Goal: Task Accomplishment & Management: Complete application form

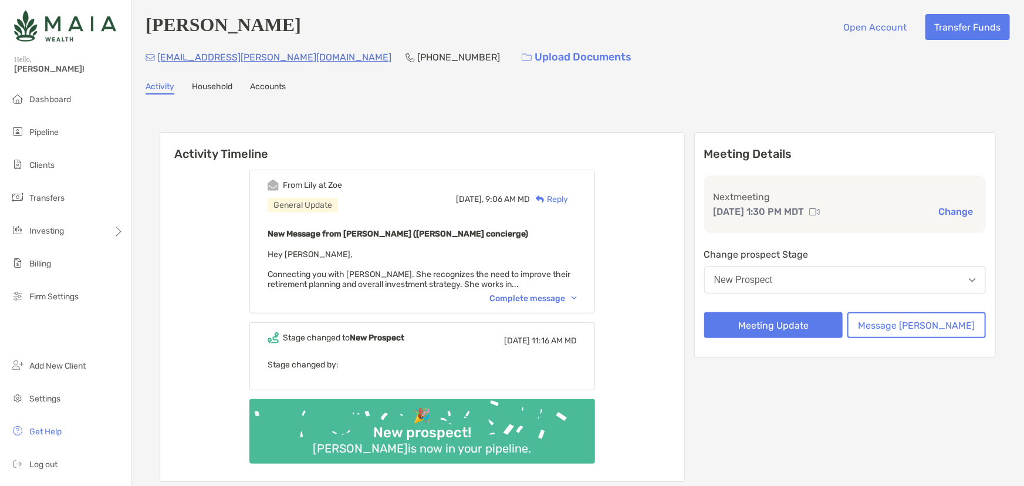
click at [583, 306] on div "From [PERSON_NAME] at Zoe General Update [DATE], 9:06 AM MD Reply New Message f…" at bounding box center [422, 242] width 346 height 144
click at [570, 295] on div "Complete message" at bounding box center [532, 298] width 87 height 10
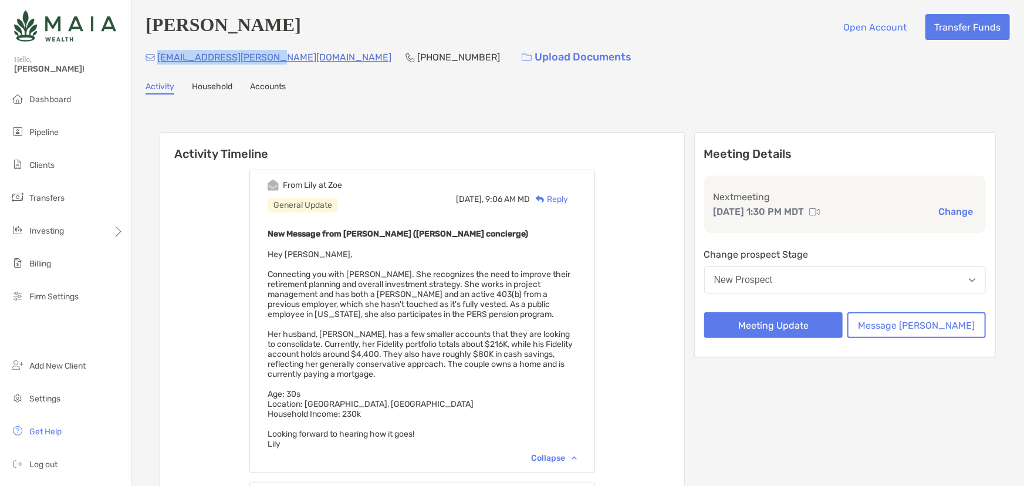
drag, startPoint x: 265, startPoint y: 60, endPoint x: 158, endPoint y: 59, distance: 106.8
click at [158, 59] on div "[EMAIL_ADDRESS][PERSON_NAME][DOMAIN_NAME] [PHONE_NUMBER] Upload Documents" at bounding box center [578, 57] width 864 height 25
copy p "[EMAIL_ADDRESS][PERSON_NAME][DOMAIN_NAME]"
click at [809, 330] on button "Meeting Update" at bounding box center [773, 325] width 138 height 26
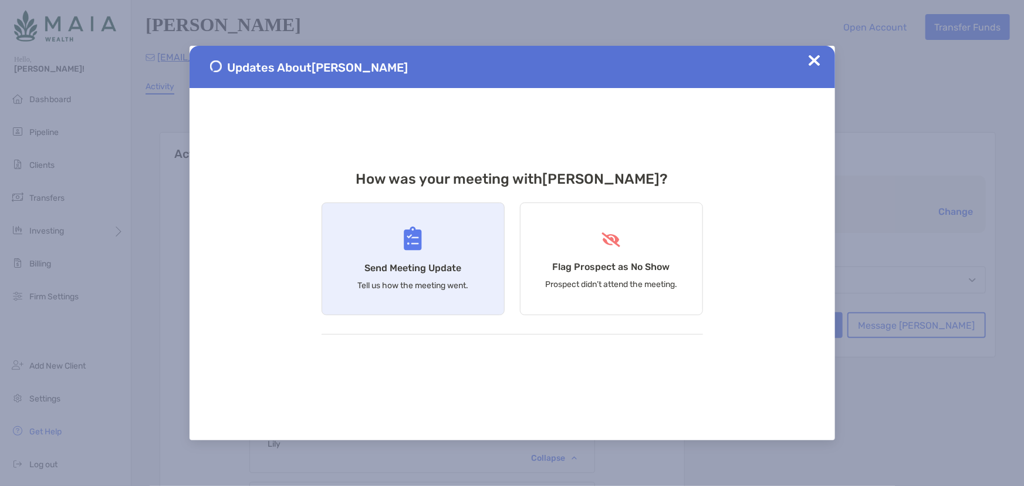
click at [363, 268] on div "Send Meeting Update Tell us how the meeting went." at bounding box center [413, 258] width 183 height 113
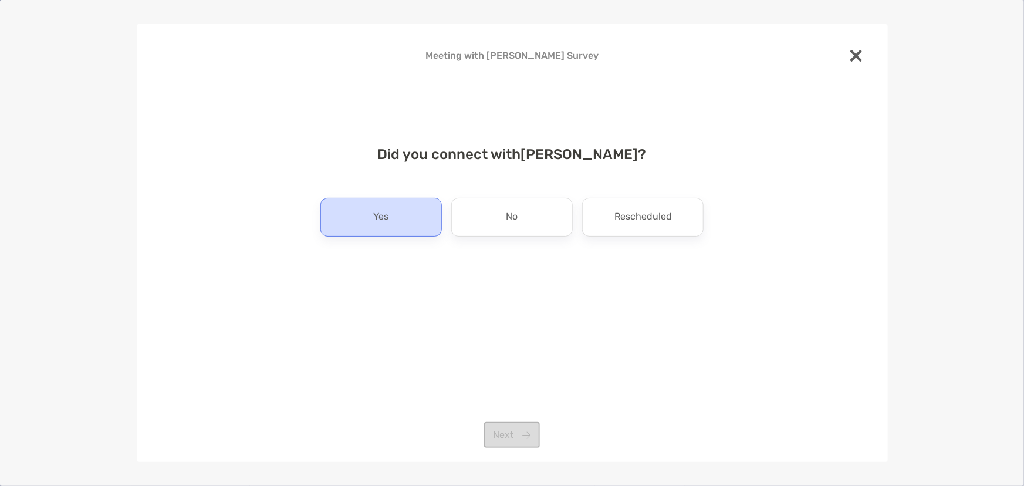
click at [428, 208] on div "Yes" at bounding box center [380, 217] width 121 height 39
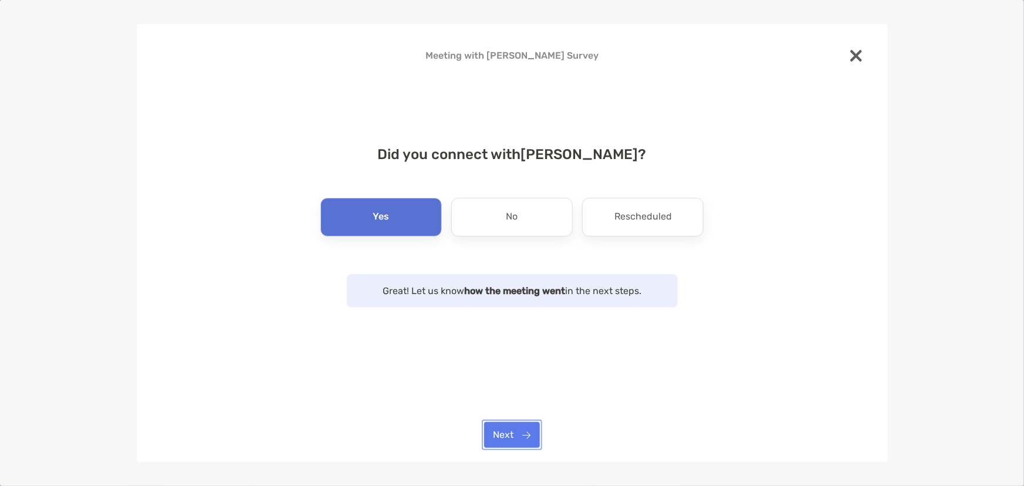
click at [510, 365] on button "Next" at bounding box center [512, 435] width 56 height 26
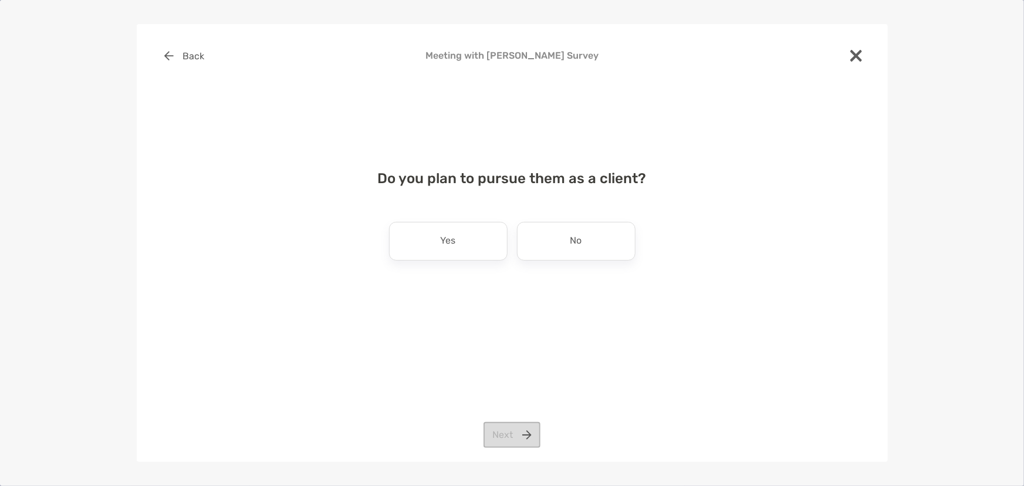
click at [461, 262] on div "Do you plan to pursue them as a client? Yes No Next" at bounding box center [513, 227] width 714 height 142
click at [462, 251] on div "Yes" at bounding box center [448, 241] width 119 height 39
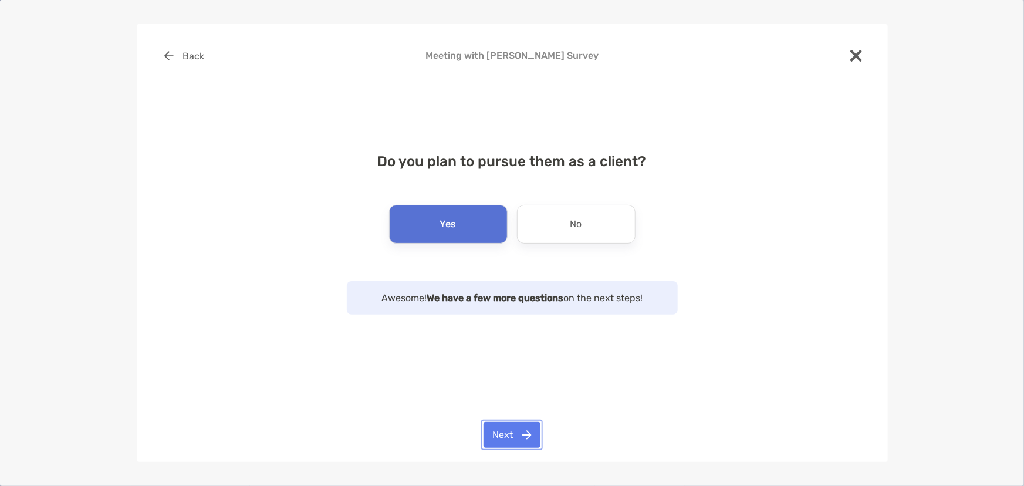
click at [516, 365] on button "Next" at bounding box center [512, 435] width 57 height 26
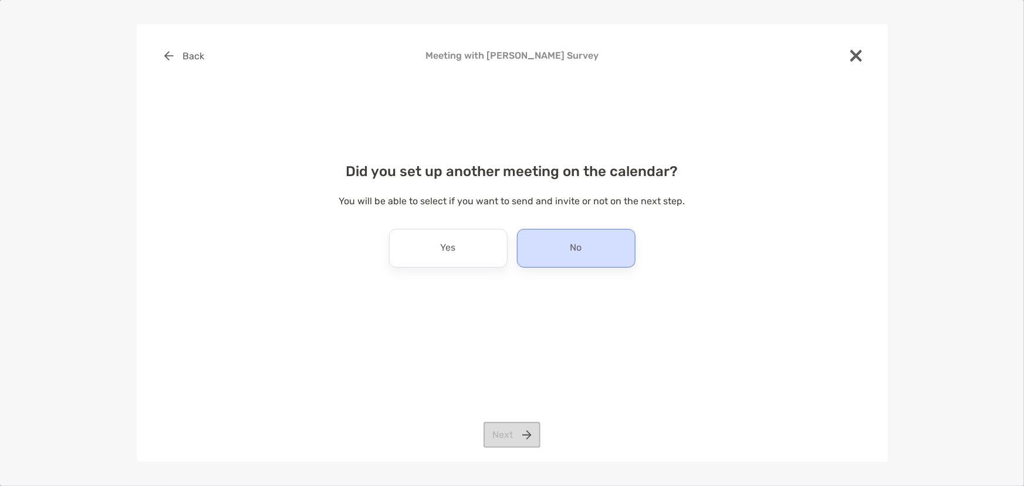
click at [557, 258] on div "No" at bounding box center [576, 248] width 119 height 39
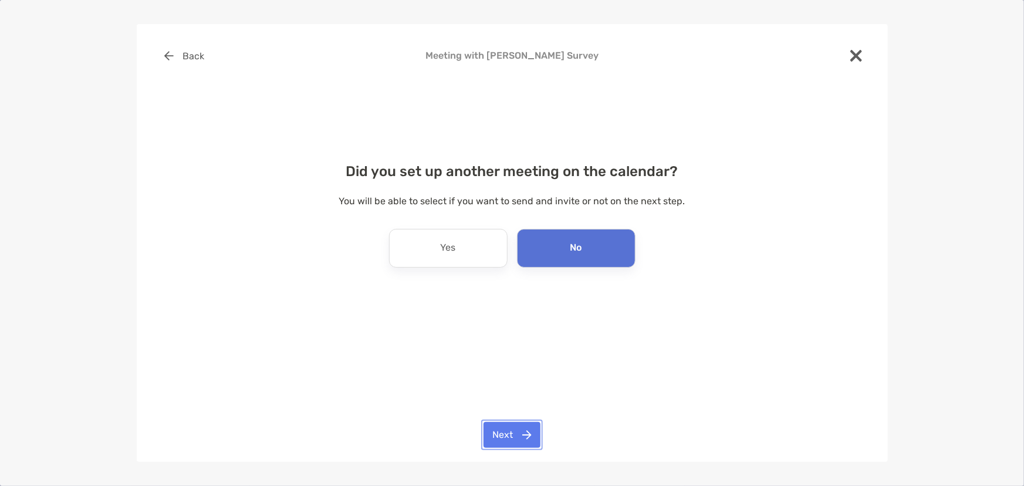
click at [529, 365] on button "Next" at bounding box center [512, 435] width 57 height 26
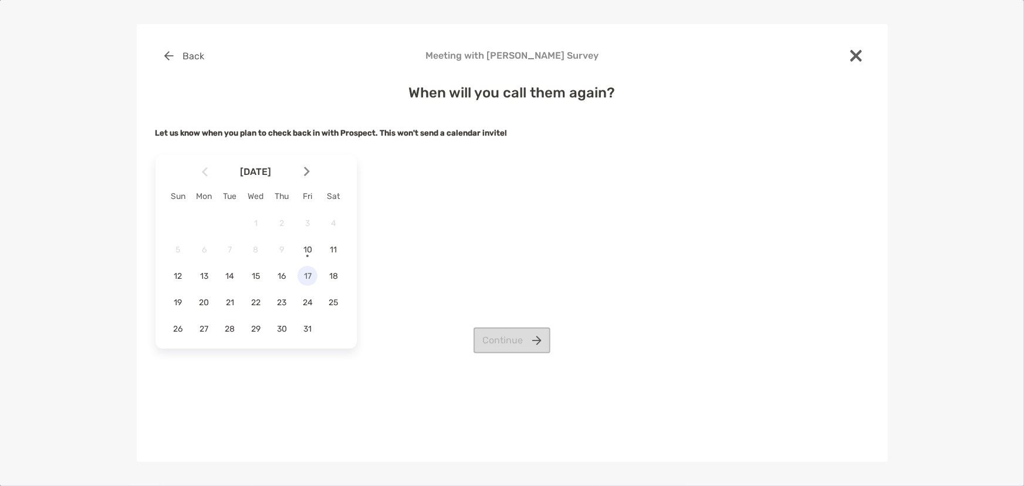
click at [306, 274] on span "17" at bounding box center [308, 276] width 20 height 10
click at [479, 345] on button "Continue" at bounding box center [512, 340] width 77 height 26
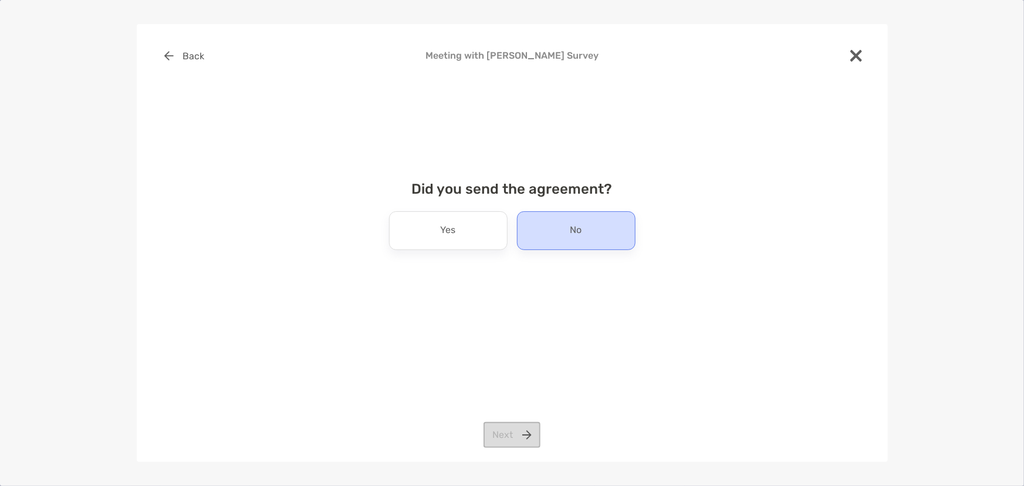
click at [540, 229] on div "No" at bounding box center [576, 230] width 119 height 39
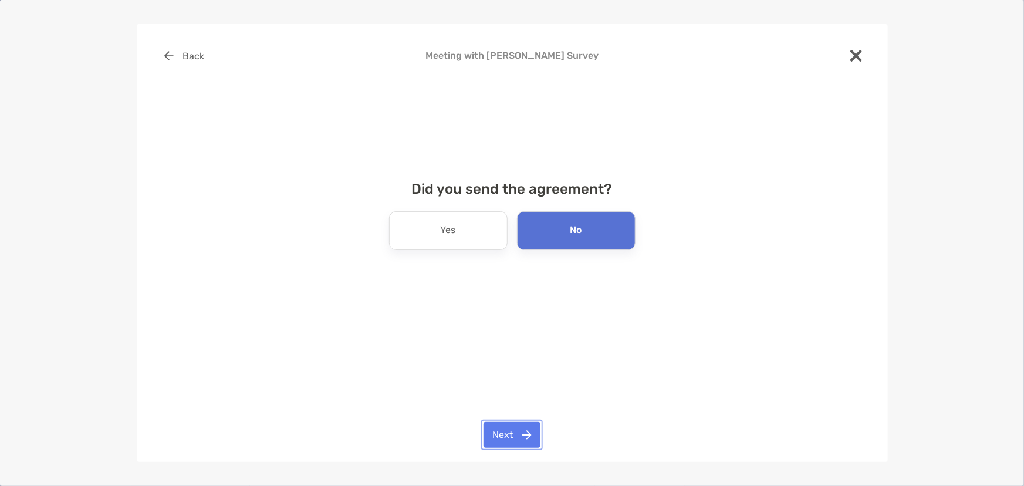
click at [526, 365] on button "Next" at bounding box center [512, 435] width 57 height 26
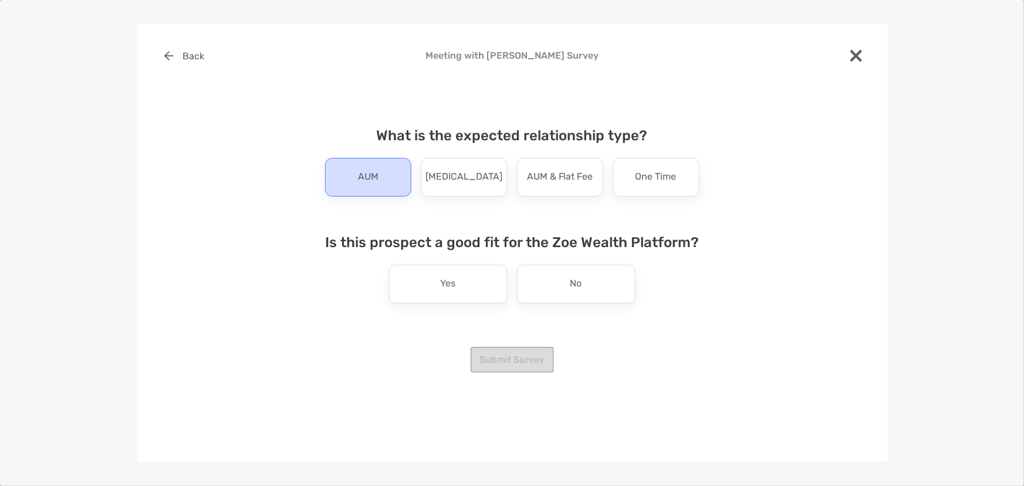
click at [358, 163] on div "AUM" at bounding box center [368, 177] width 87 height 39
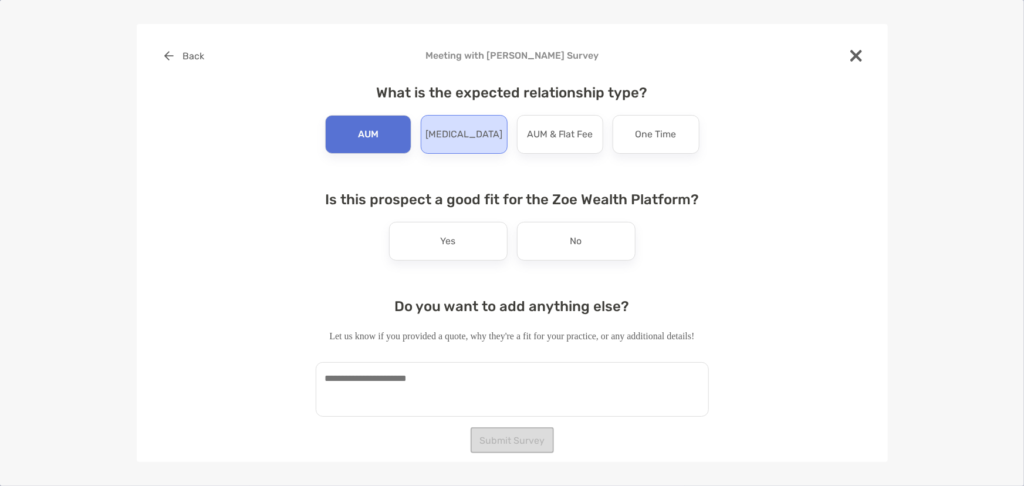
click at [443, 136] on div "[MEDICAL_DATA]" at bounding box center [464, 134] width 87 height 39
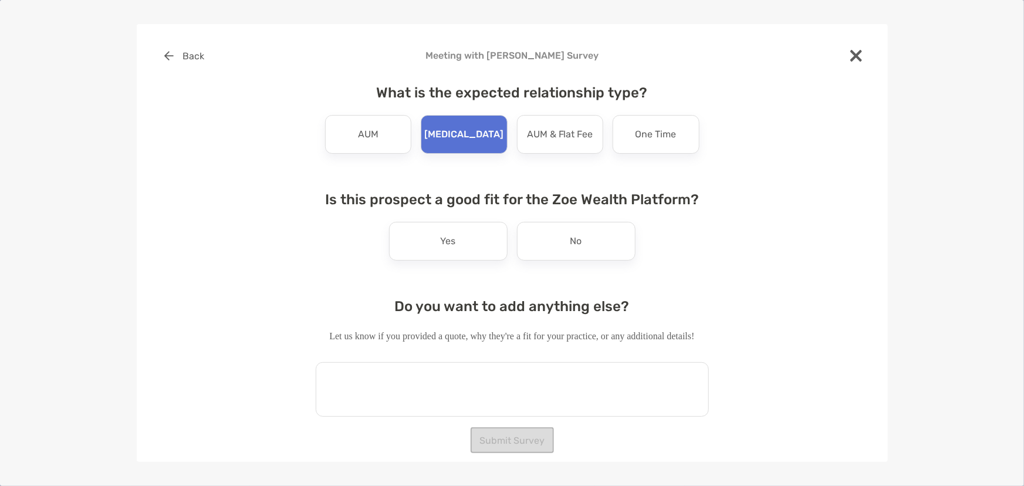
click at [440, 365] on textarea at bounding box center [512, 389] width 393 height 55
click at [459, 229] on div "Yes" at bounding box center [448, 241] width 119 height 39
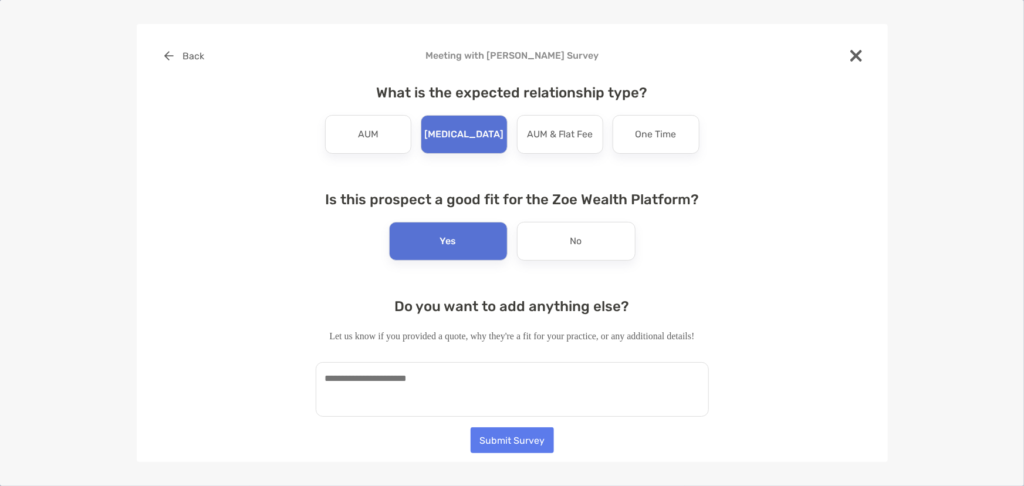
click at [439, 365] on textarea at bounding box center [512, 389] width 393 height 55
click at [600, 244] on div "No" at bounding box center [576, 241] width 119 height 39
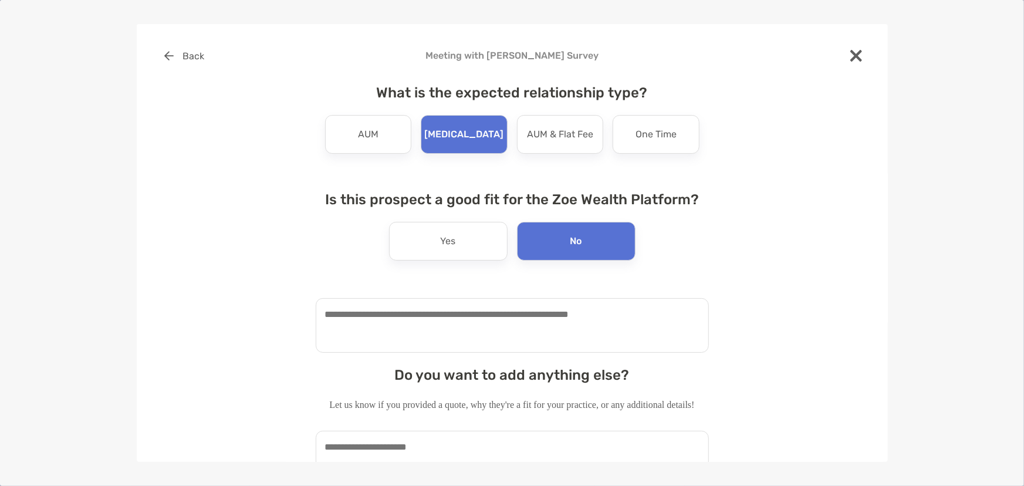
click at [492, 364] on div "What is the expected relationship type? AUM [MEDICAL_DATA] AUM & Flat Fee One T…" at bounding box center [512, 280] width 393 height 420
click at [492, 339] on textarea at bounding box center [512, 325] width 393 height 55
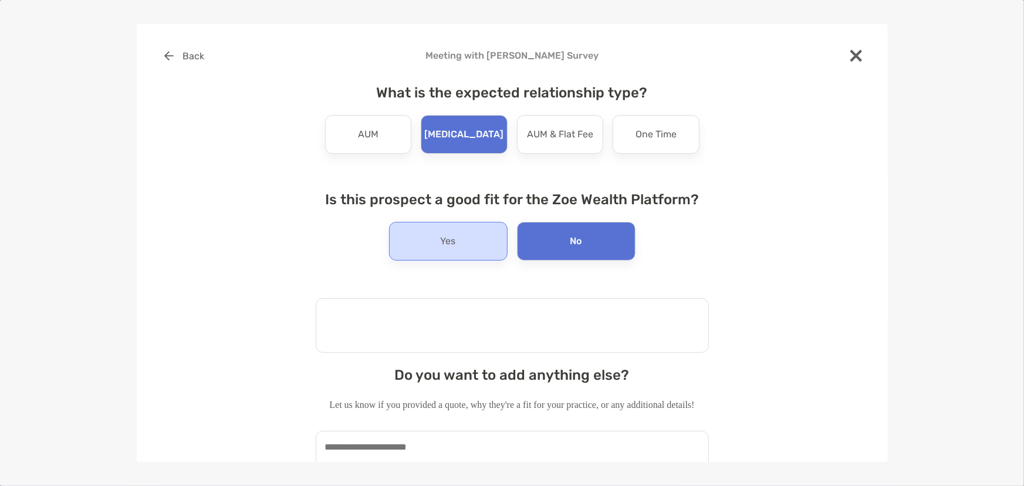
click at [439, 253] on div "Yes" at bounding box center [448, 241] width 119 height 39
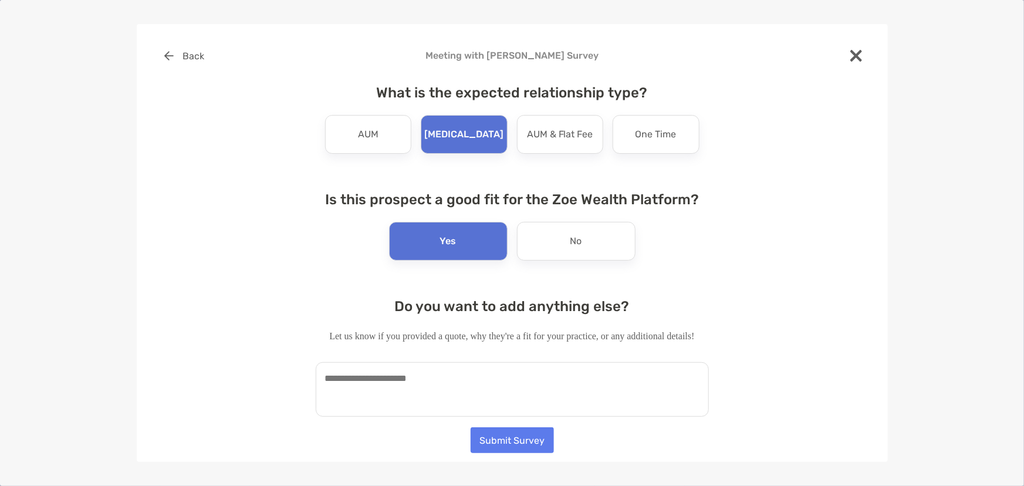
click at [388, 365] on textarea at bounding box center [512, 389] width 393 height 55
type textarea "**********"
click at [519, 365] on button "Submit Survey" at bounding box center [512, 440] width 83 height 26
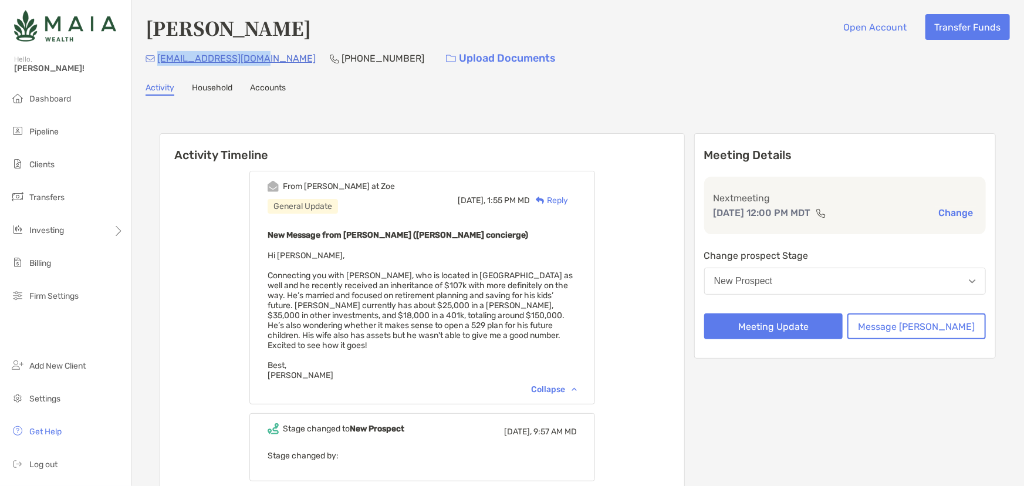
drag, startPoint x: 265, startPoint y: 62, endPoint x: 157, endPoint y: 61, distance: 107.4
click at [157, 61] on div "crweiman@outlook.com (315) 247-5767 Upload Documents" at bounding box center [578, 58] width 864 height 25
copy p "crweiman@outlook.com"
click at [757, 327] on button "Meeting Update" at bounding box center [773, 326] width 138 height 26
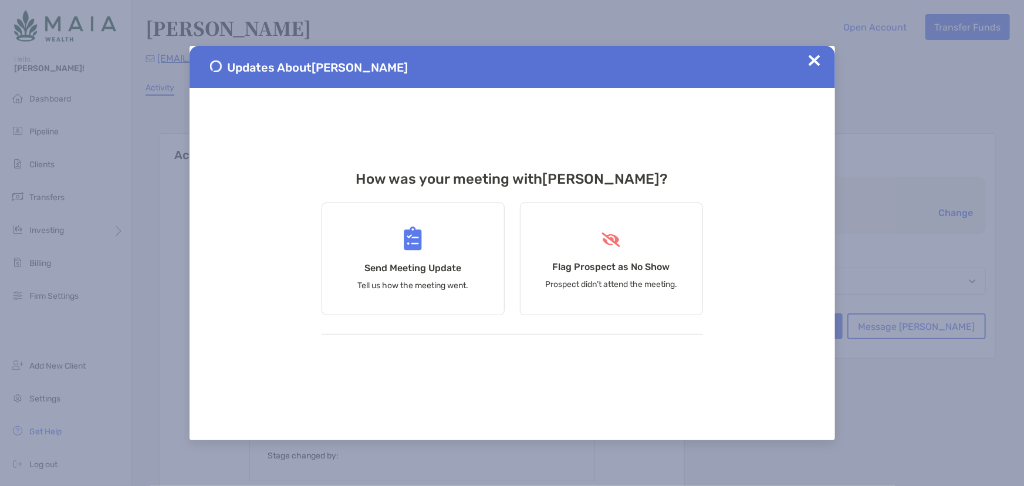
click at [418, 194] on div "How was your meeting with Christopher ? Send Meeting Update Tell us how the mee…" at bounding box center [512, 264] width 381 height 187
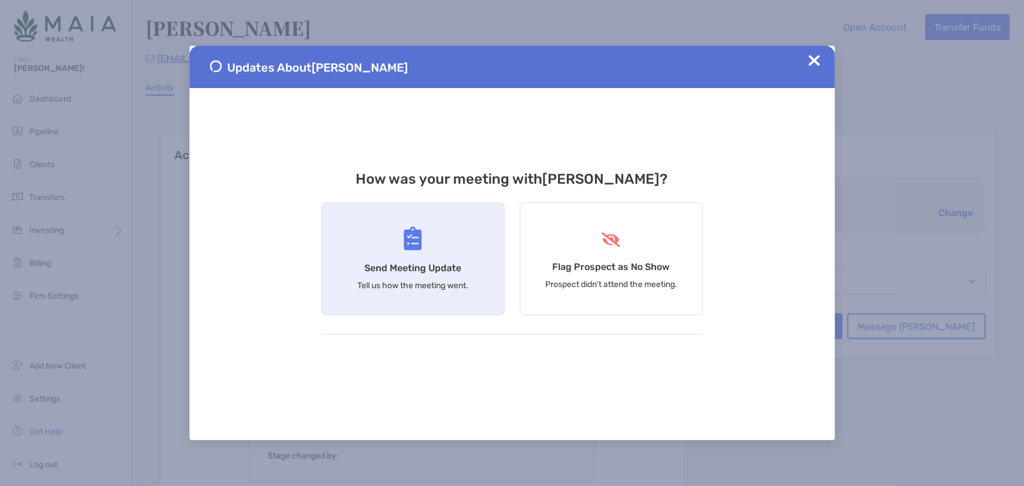
click at [437, 239] on div "Send Meeting Update Tell us how the meeting went." at bounding box center [413, 258] width 183 height 113
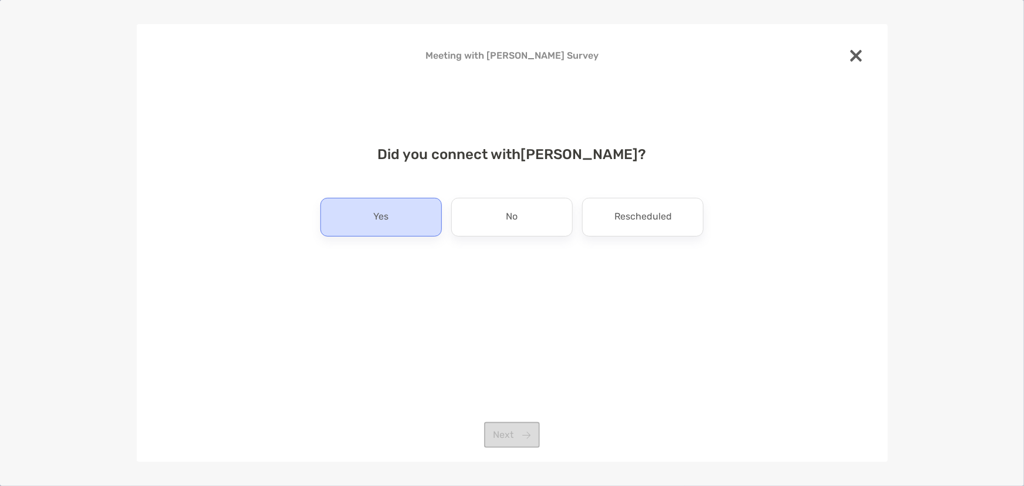
click at [405, 229] on div "Yes" at bounding box center [380, 217] width 121 height 39
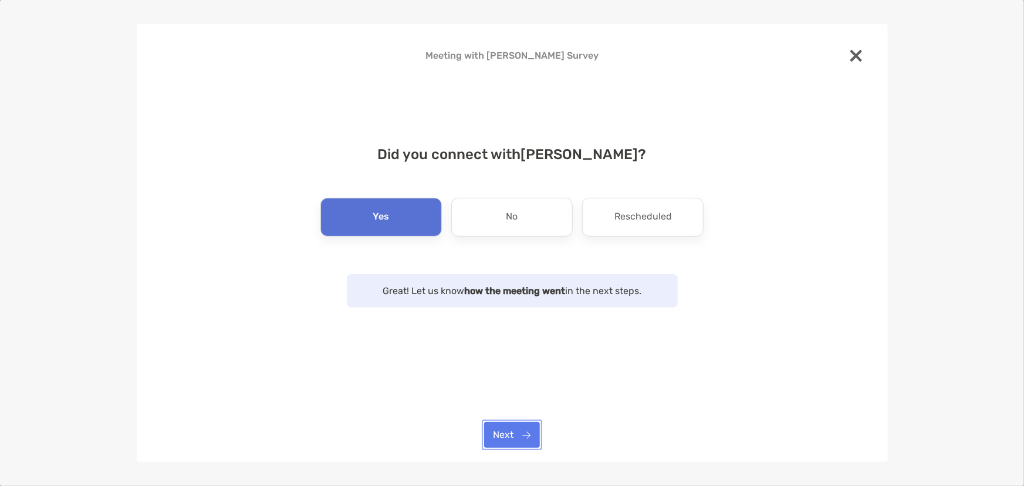
click at [528, 431] on button "Next" at bounding box center [512, 435] width 56 height 26
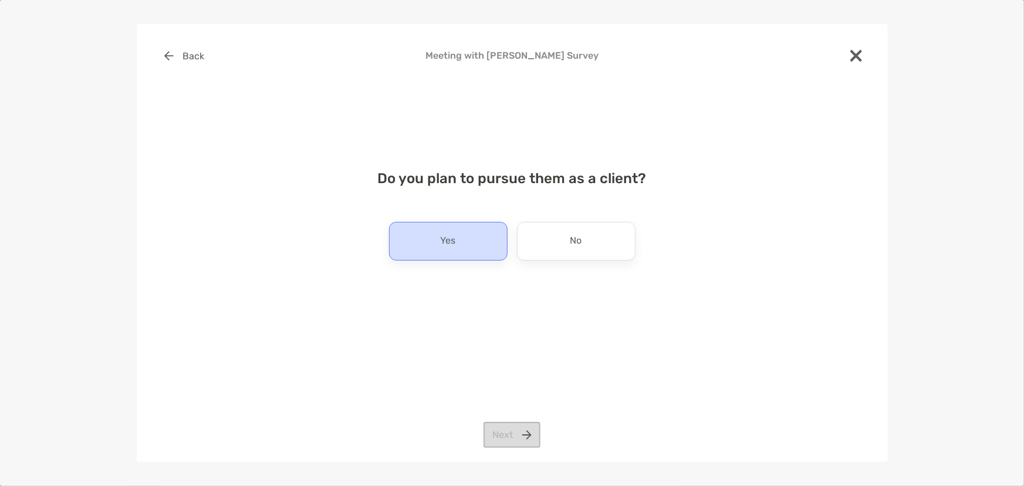
click at [432, 249] on div "Yes" at bounding box center [448, 241] width 119 height 39
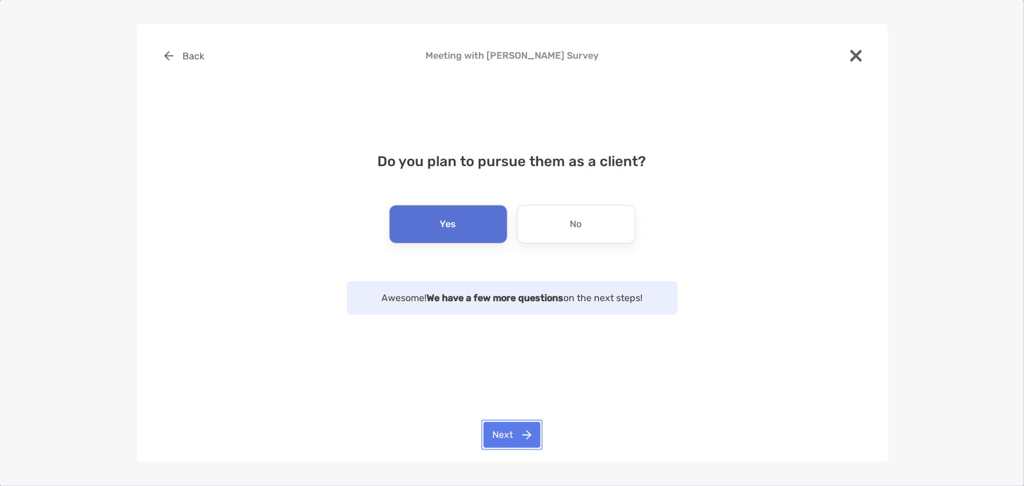
click at [484, 434] on button "Next" at bounding box center [512, 435] width 57 height 26
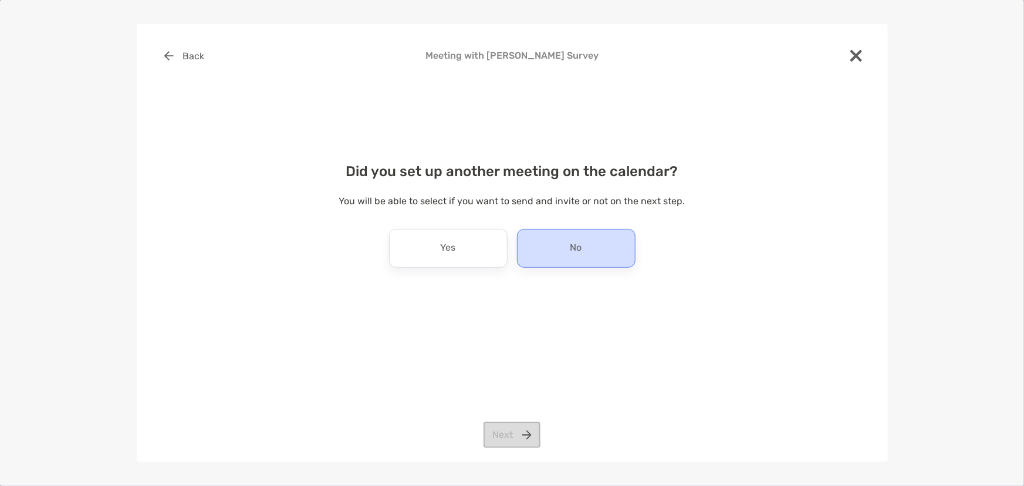
click at [628, 263] on div "No" at bounding box center [576, 248] width 119 height 39
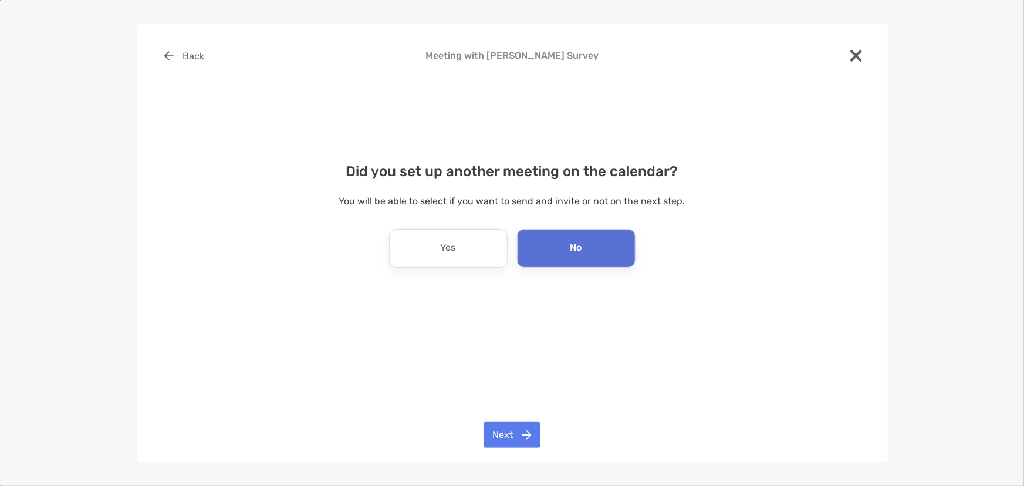
click at [547, 482] on div "Back Meeting with Christopher Weiman Survey Did you set up another meeting on t…" at bounding box center [512, 243] width 1024 height 486
click at [530, 430] on button "Next" at bounding box center [512, 435] width 57 height 26
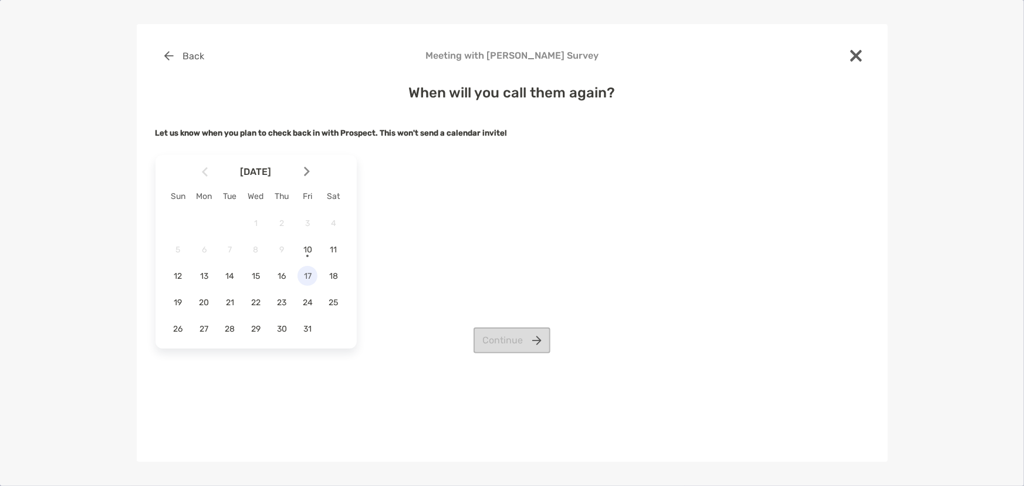
click at [309, 280] on span "17" at bounding box center [308, 276] width 20 height 10
click at [478, 333] on button "Continue" at bounding box center [512, 340] width 77 height 26
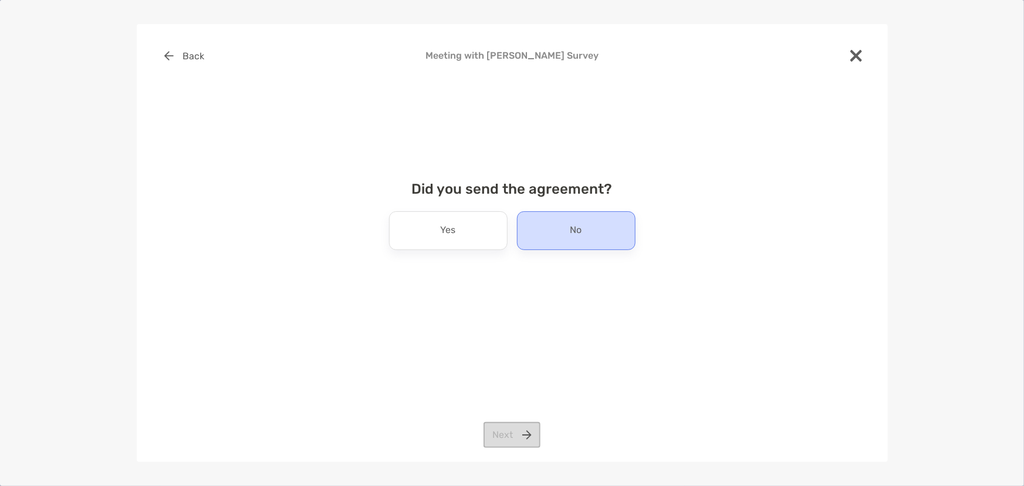
click at [545, 240] on div "No" at bounding box center [576, 230] width 119 height 39
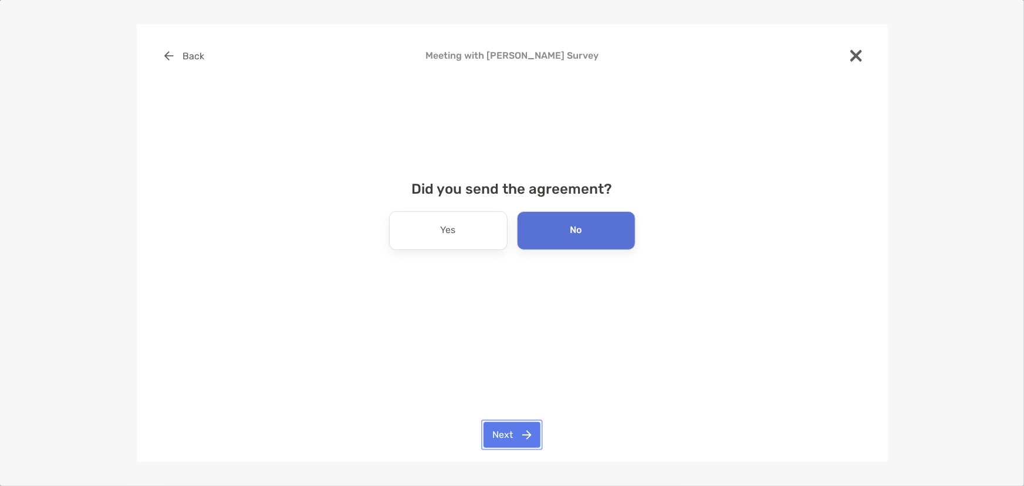
click at [484, 428] on button "Next" at bounding box center [512, 435] width 57 height 26
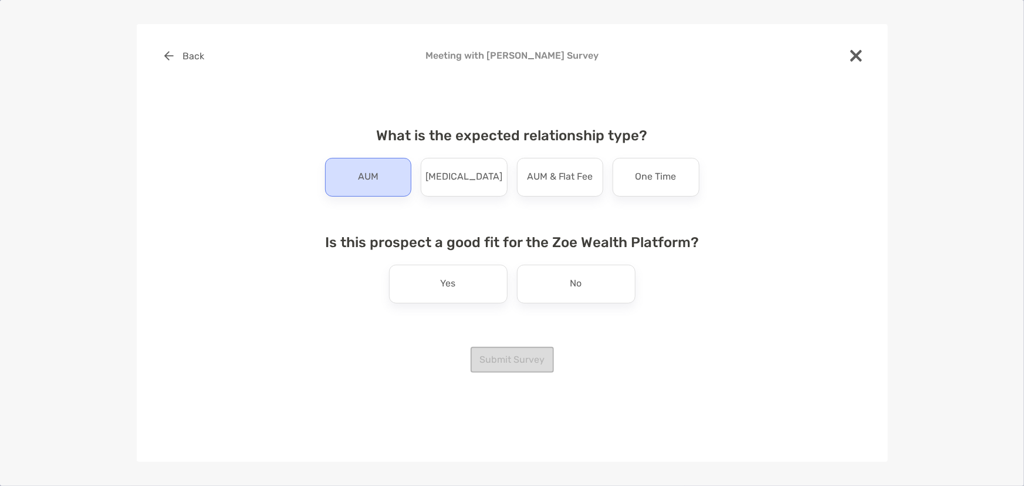
click at [359, 190] on div "AUM" at bounding box center [368, 177] width 87 height 39
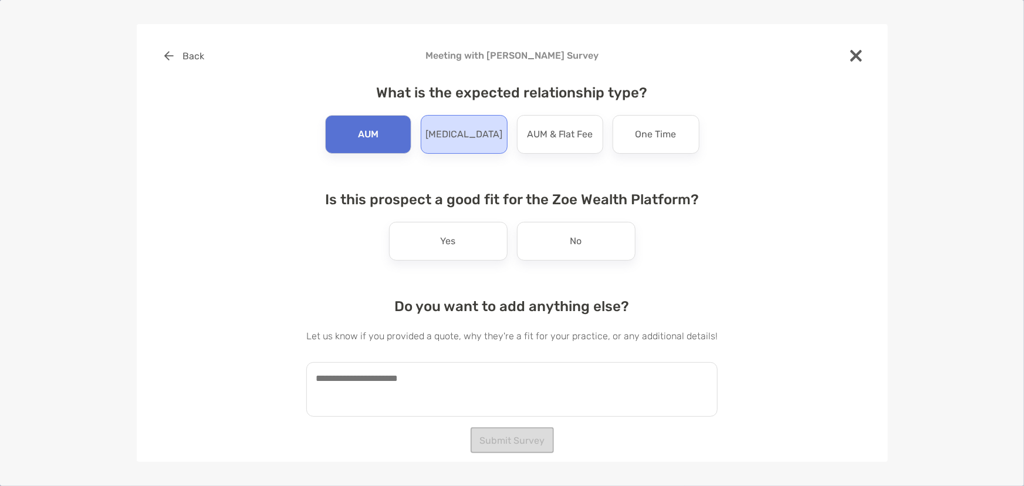
click at [444, 136] on div "[MEDICAL_DATA]" at bounding box center [464, 134] width 87 height 39
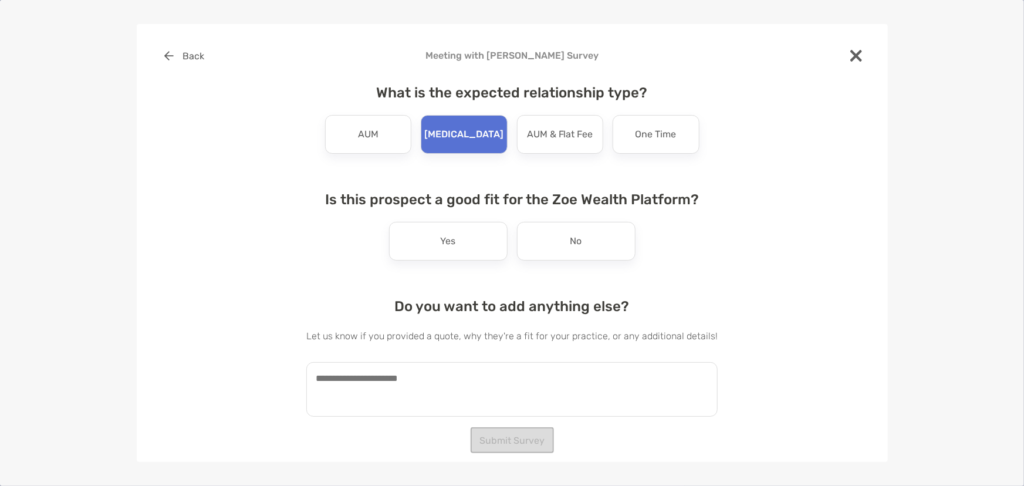
click at [378, 403] on textarea at bounding box center [511, 389] width 411 height 55
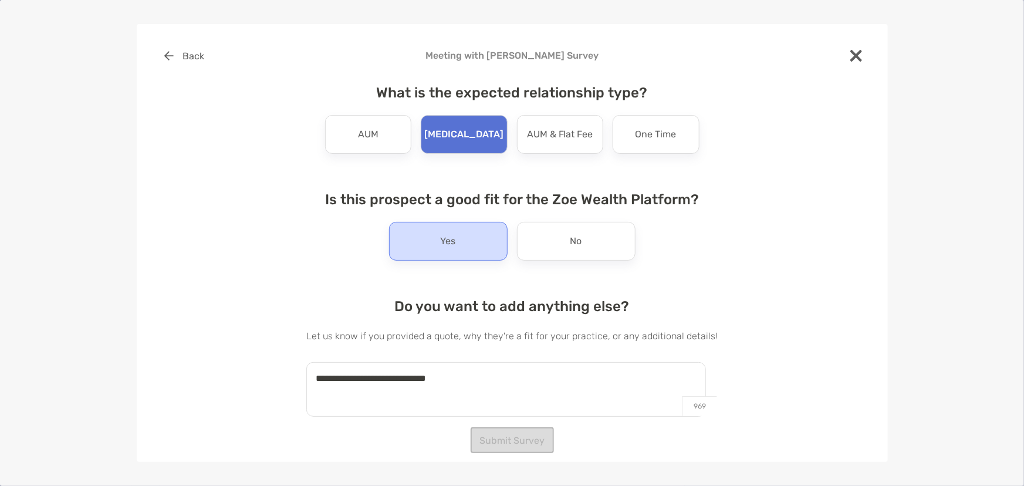
type textarea "**********"
click at [459, 236] on div "Yes" at bounding box center [448, 241] width 119 height 39
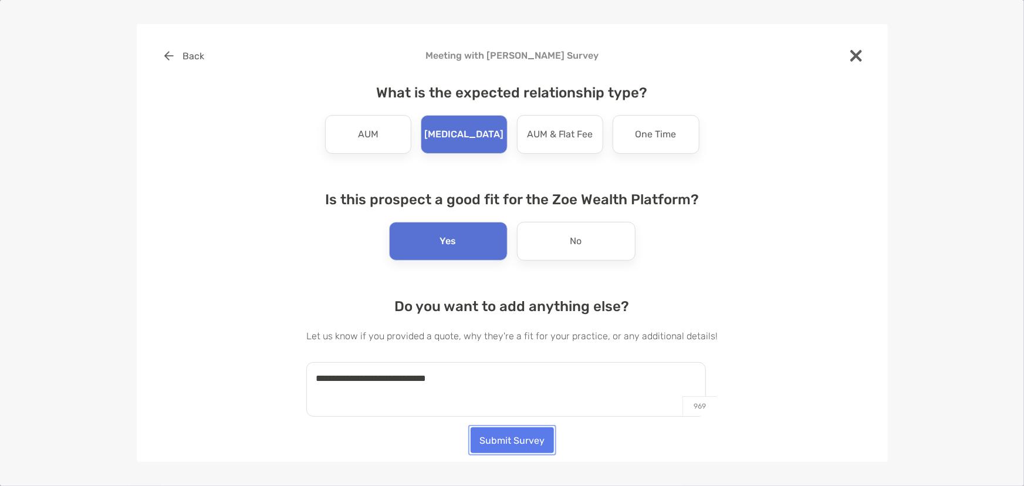
click at [505, 446] on button "Submit Survey" at bounding box center [512, 440] width 83 height 26
